Goal: Navigation & Orientation: Go to known website

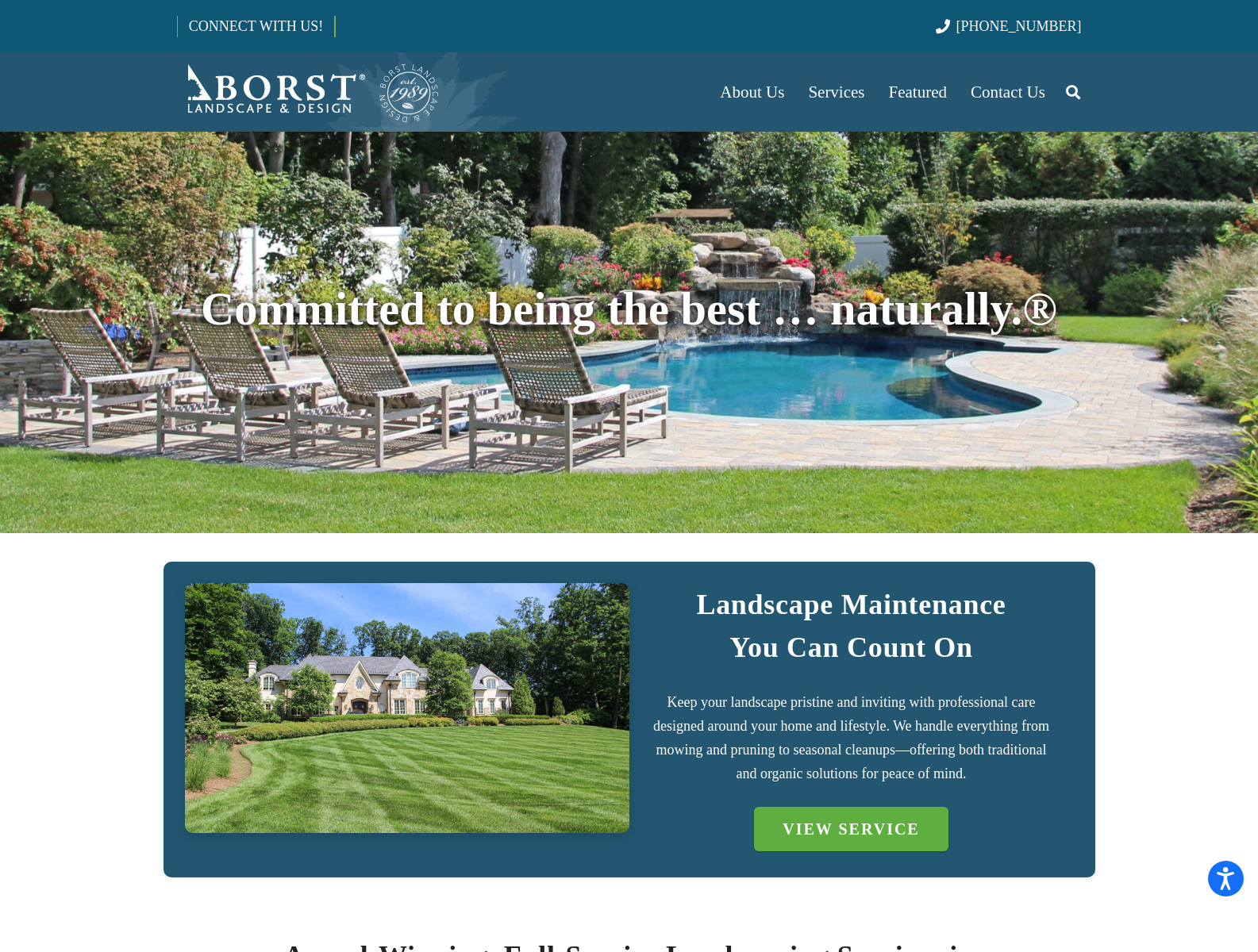
click at [256, 25] on link "CONNECT WITH US!" at bounding box center [256, 26] width 156 height 38
click at [1037, 25] on span "[PHONE_NUMBER]" at bounding box center [1019, 26] width 125 height 16
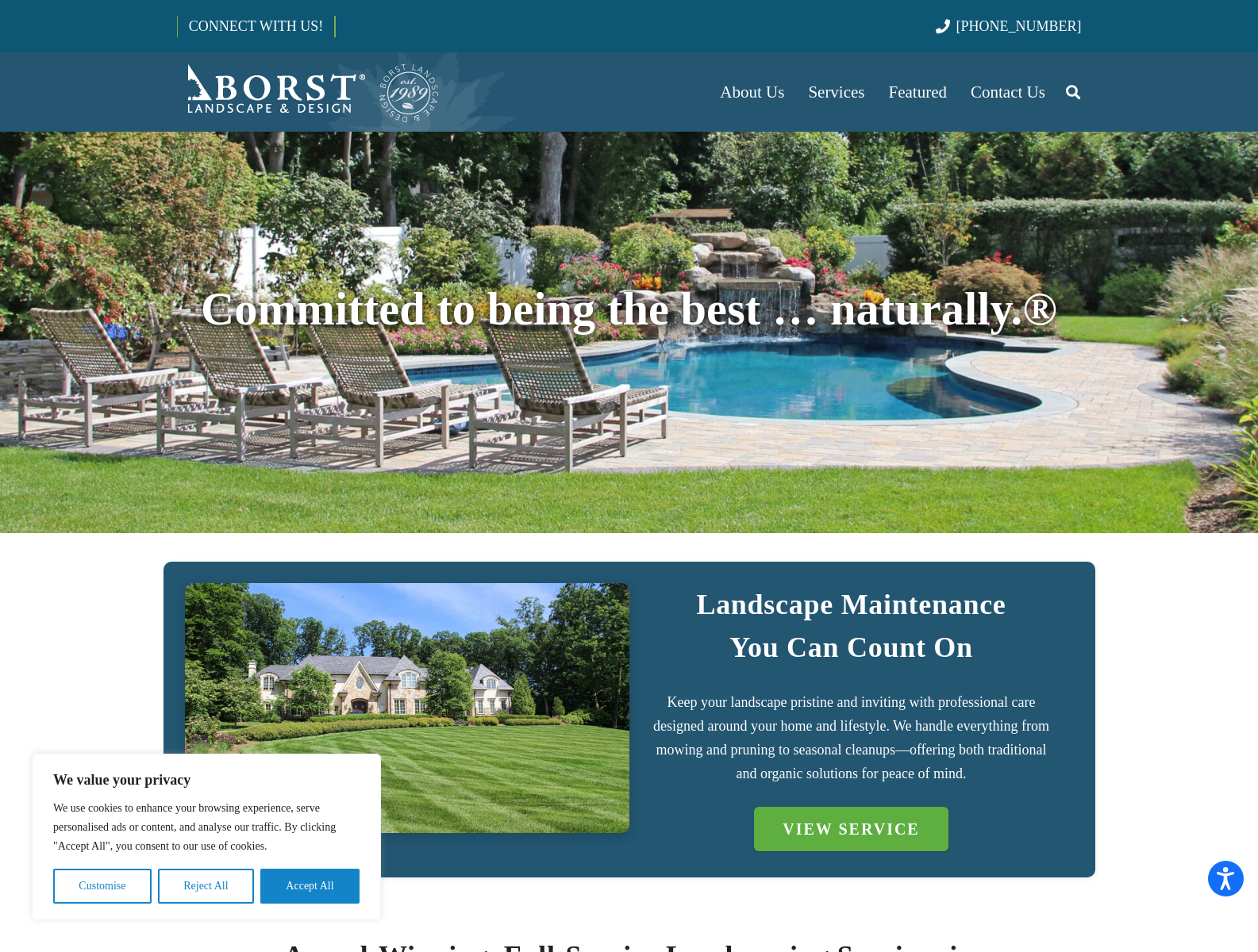
click at [308, 92] on img "Borst-Logo" at bounding box center [308, 92] width 263 height 64
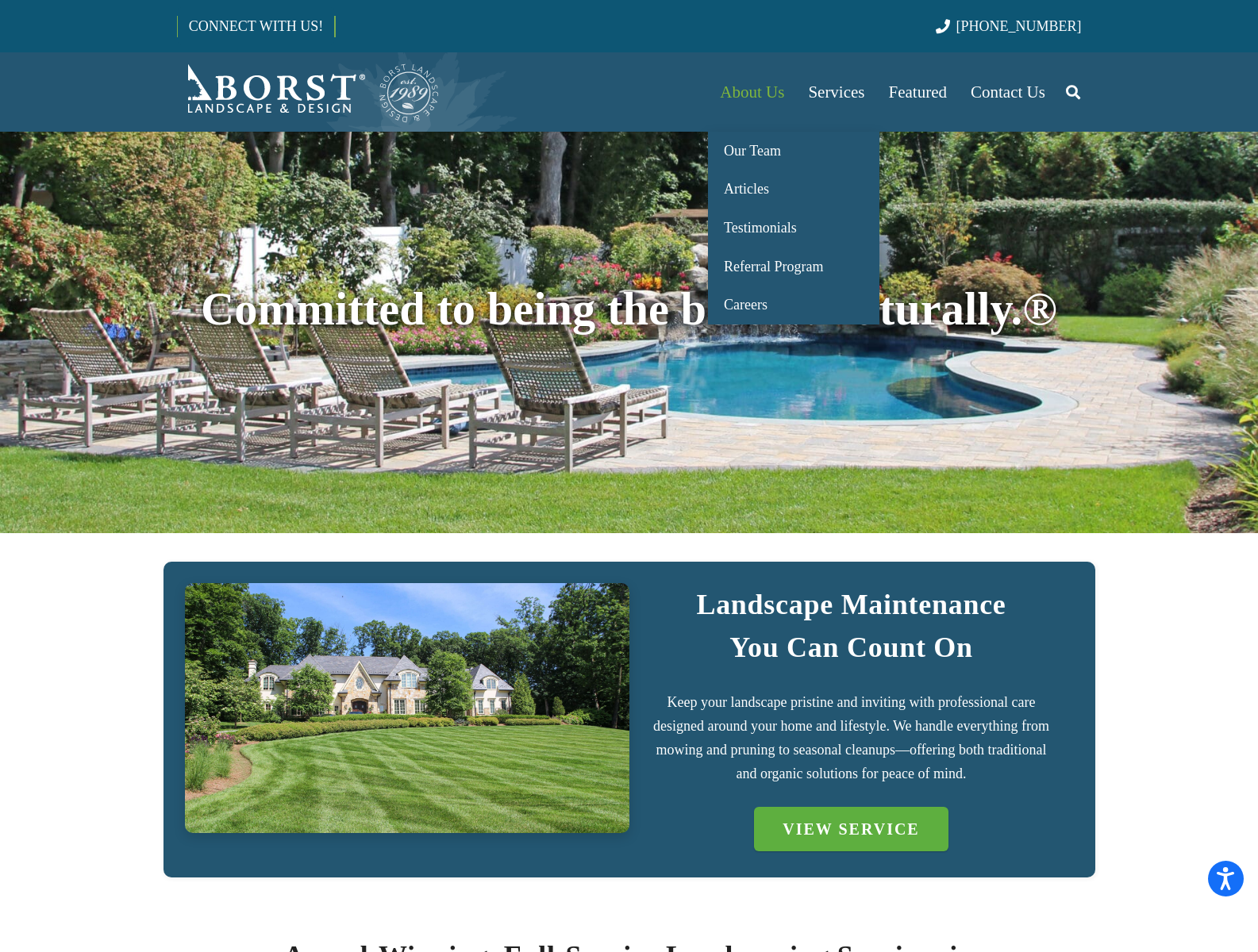
click at [752, 92] on span "About Us" at bounding box center [752, 92] width 64 height 19
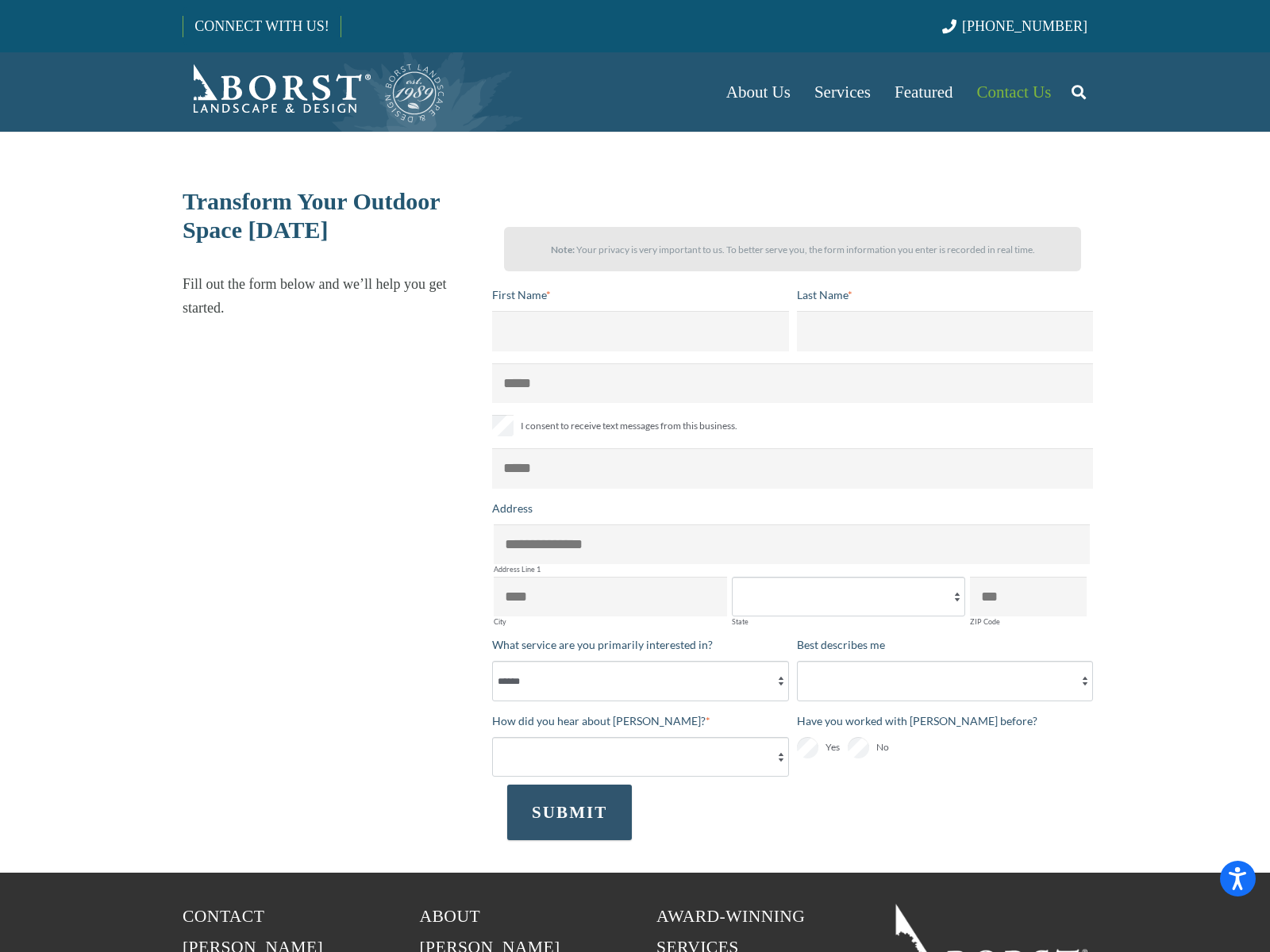
select select "******"
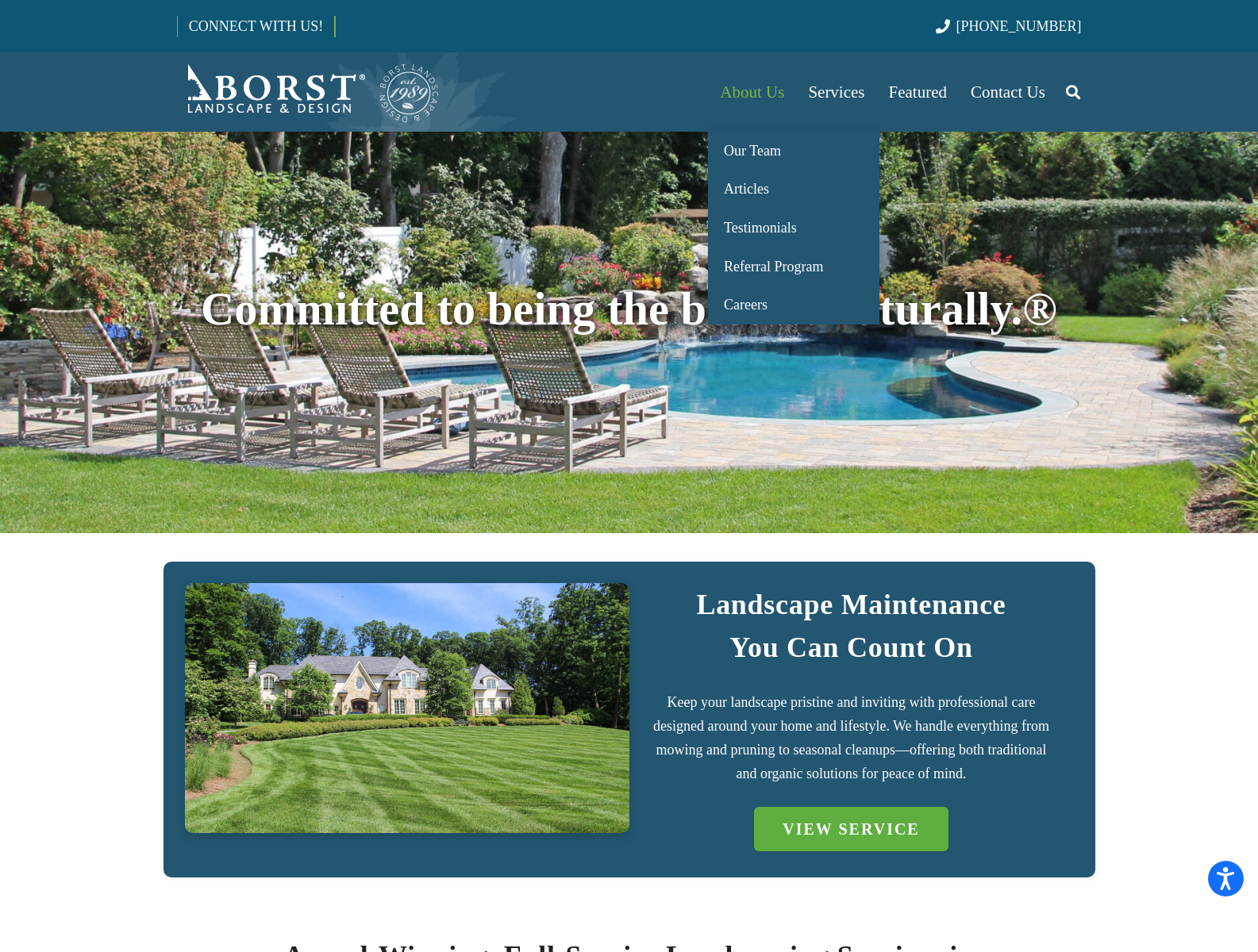
click at [752, 92] on span "About Us" at bounding box center [752, 92] width 64 height 19
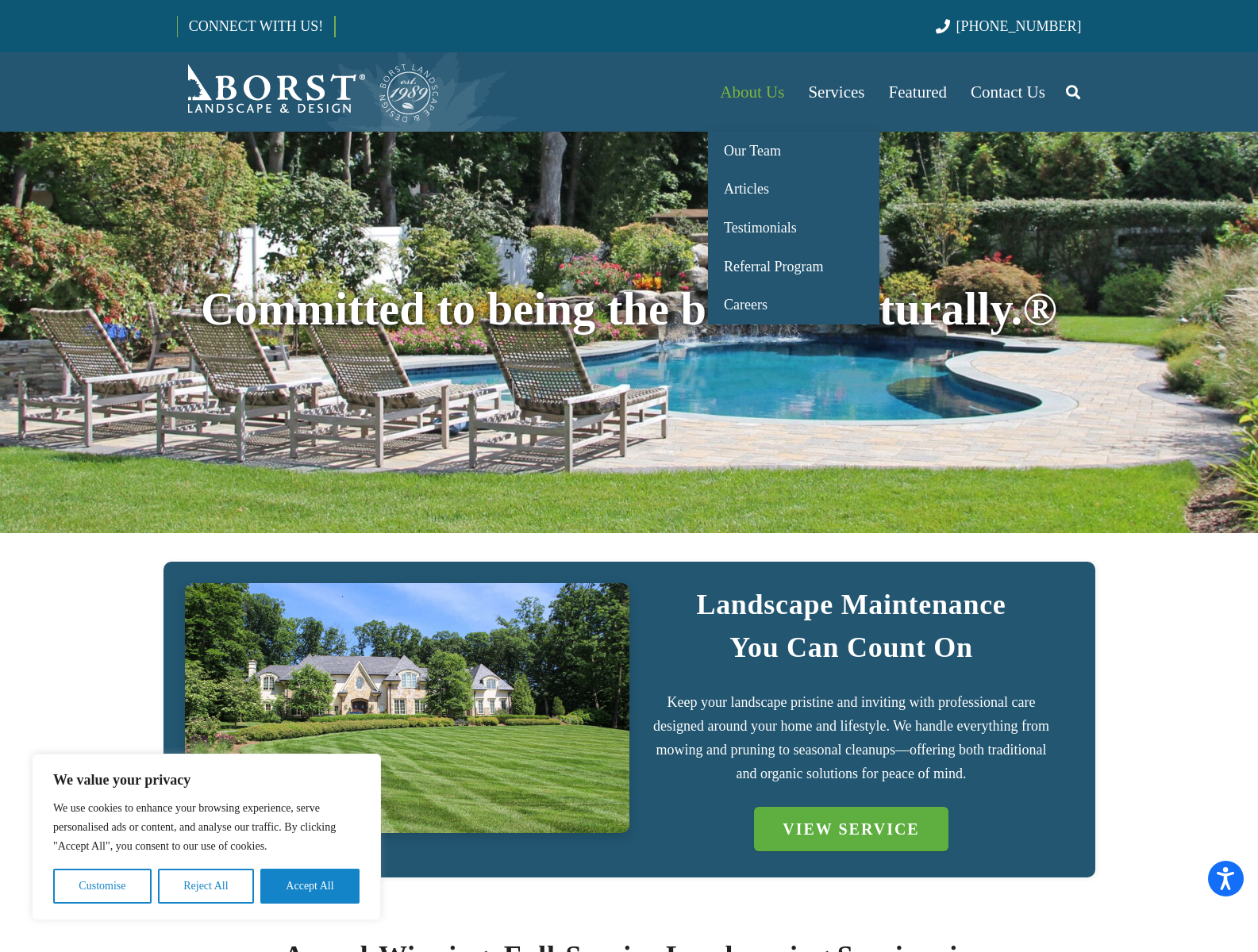
click at [752, 92] on span "About Us" at bounding box center [752, 92] width 64 height 19
